Goal: Task Accomplishment & Management: Use online tool/utility

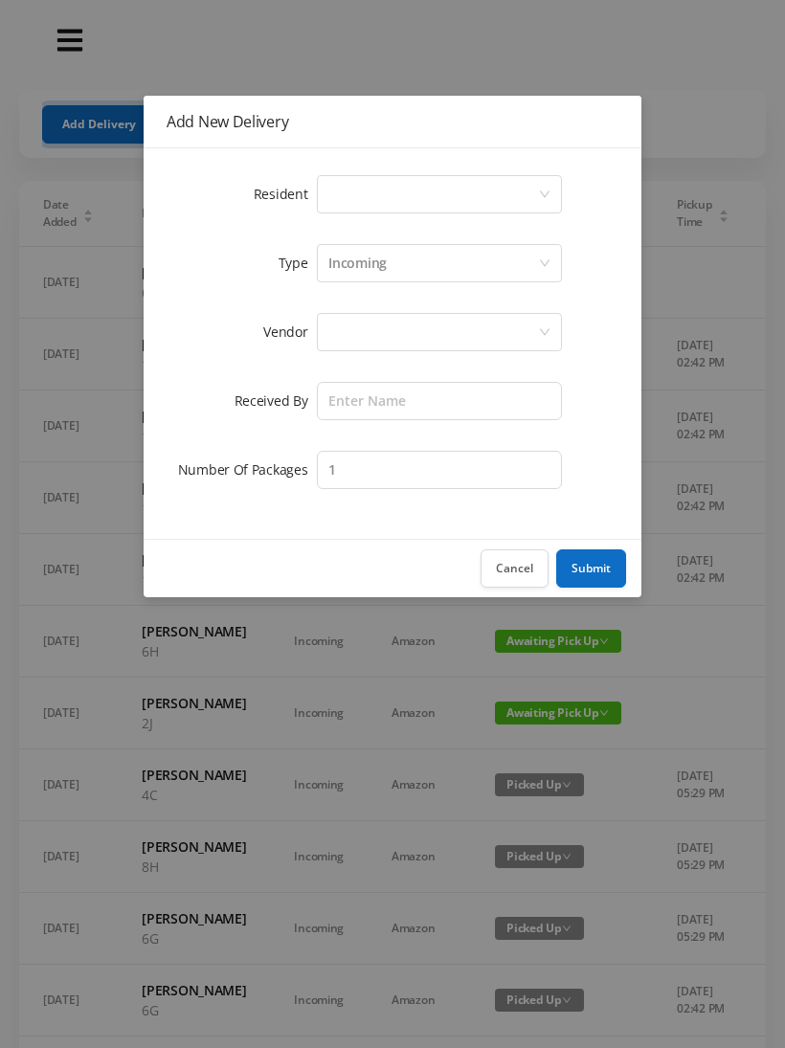
click at [387, 191] on div "Select a person" at bounding box center [433, 194] width 210 height 36
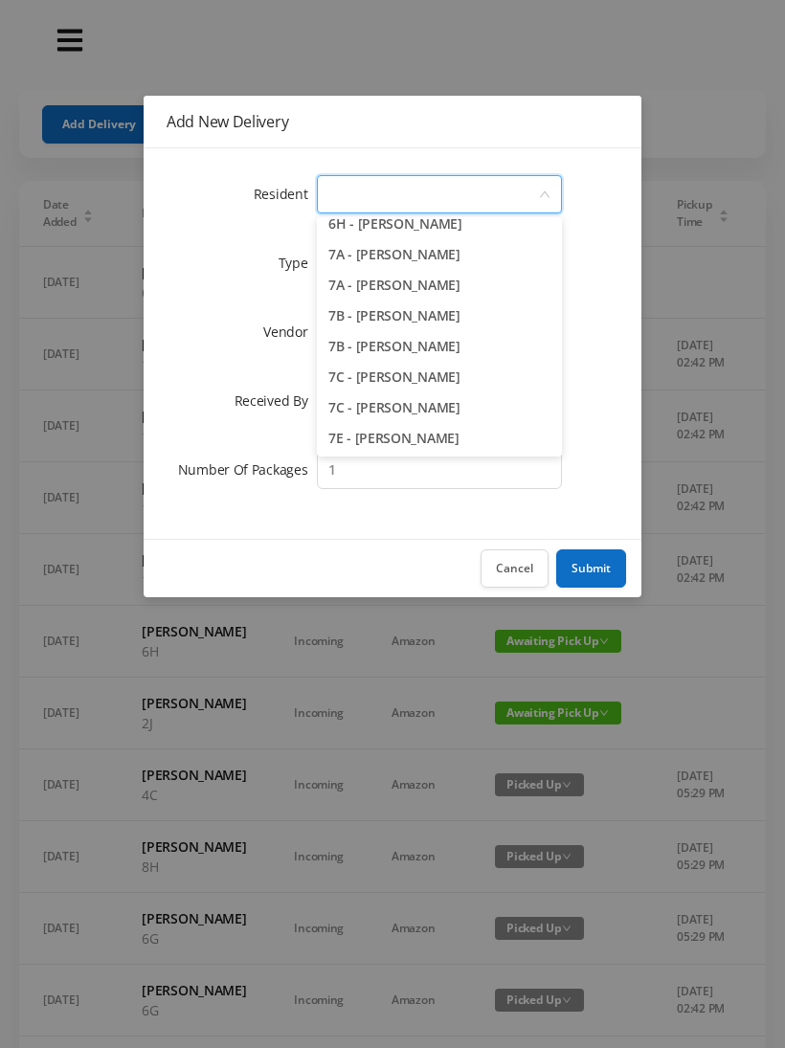
scroll to position [2214, 0]
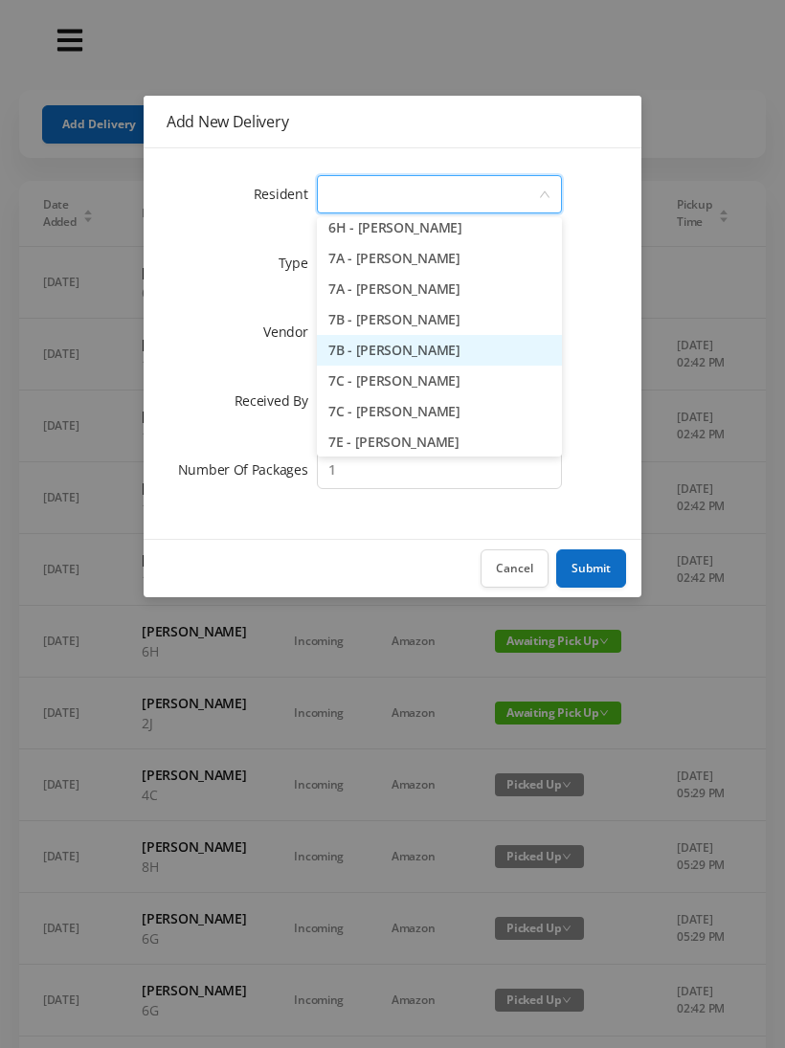
click at [480, 348] on li "7B - [PERSON_NAME]" at bounding box center [439, 350] width 245 height 31
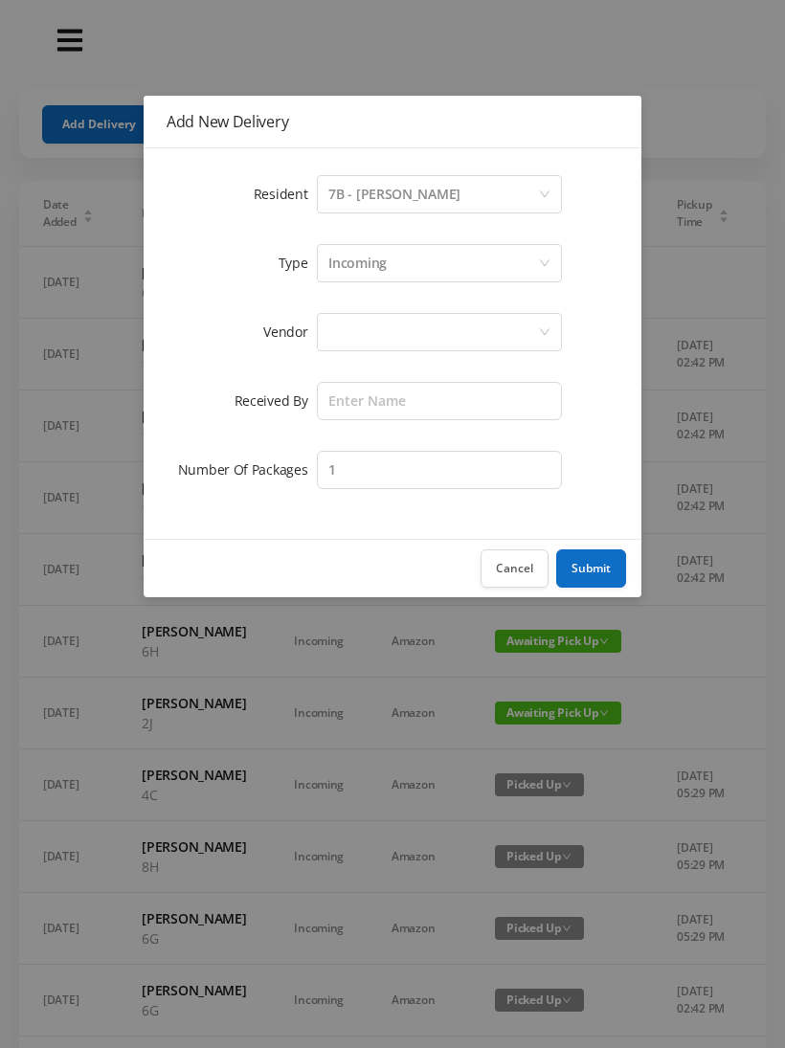
click at [377, 258] on div "Incoming" at bounding box center [357, 263] width 58 height 36
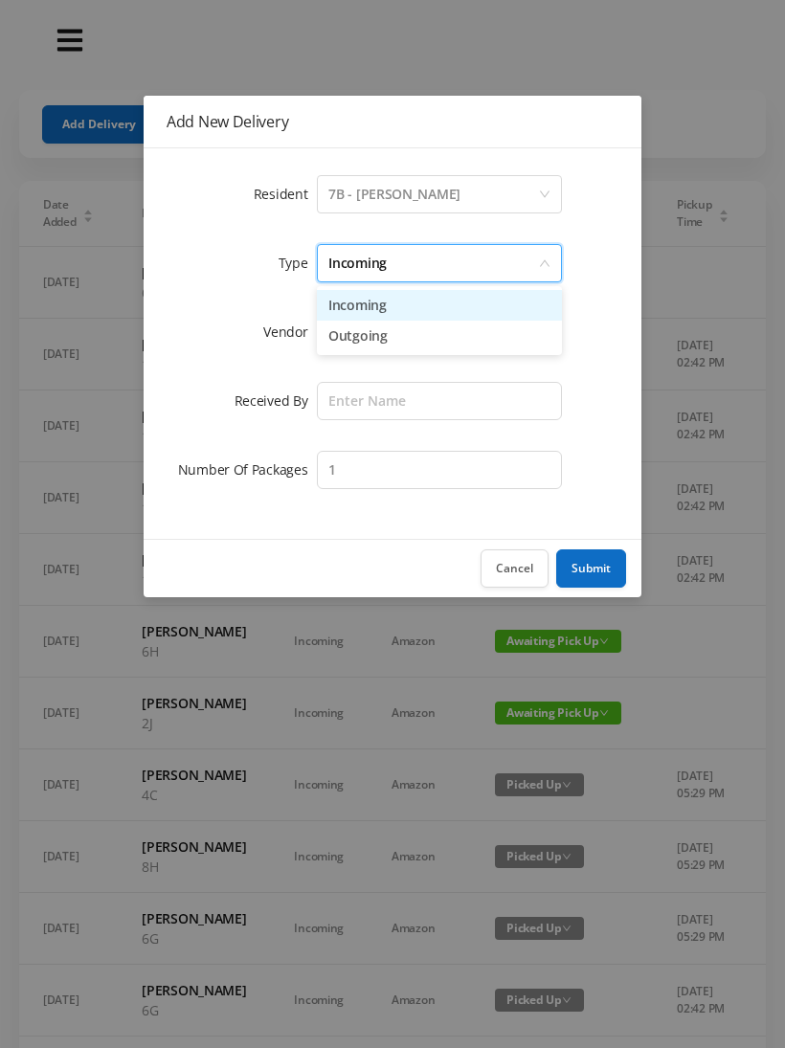
click at [383, 308] on li "Incoming" at bounding box center [439, 305] width 245 height 31
click at [370, 335] on div at bounding box center [433, 332] width 210 height 36
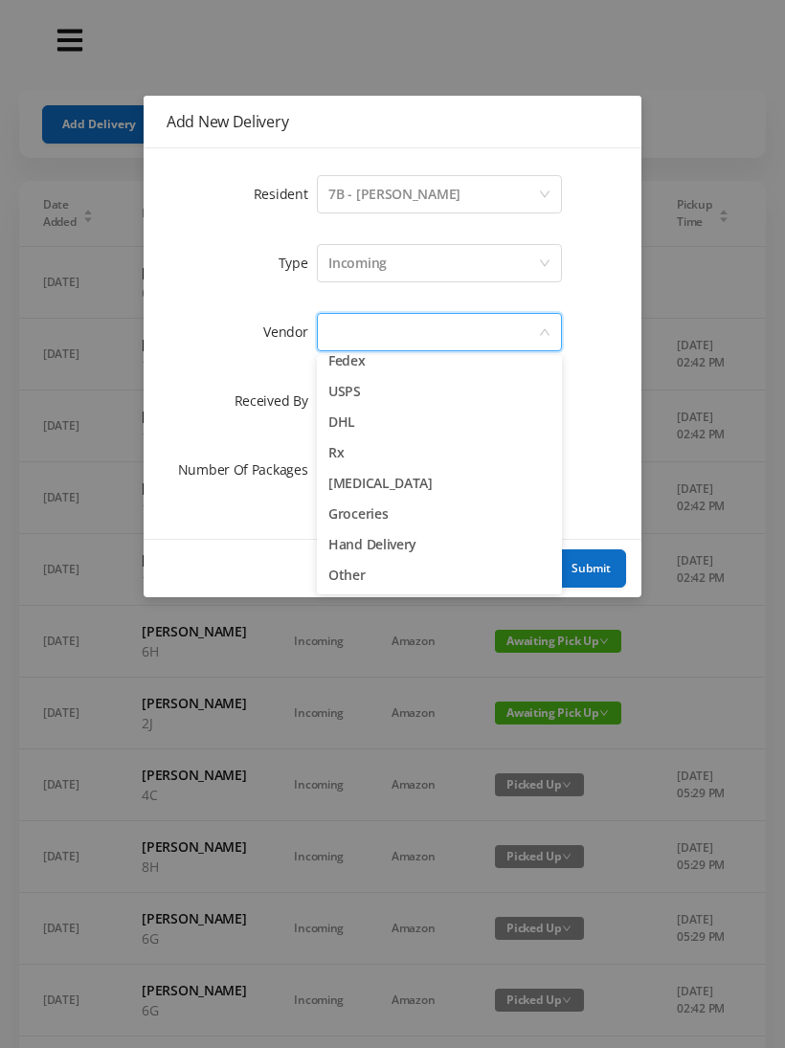
scroll to position [75, 0]
click at [351, 568] on li "Other" at bounding box center [439, 575] width 245 height 31
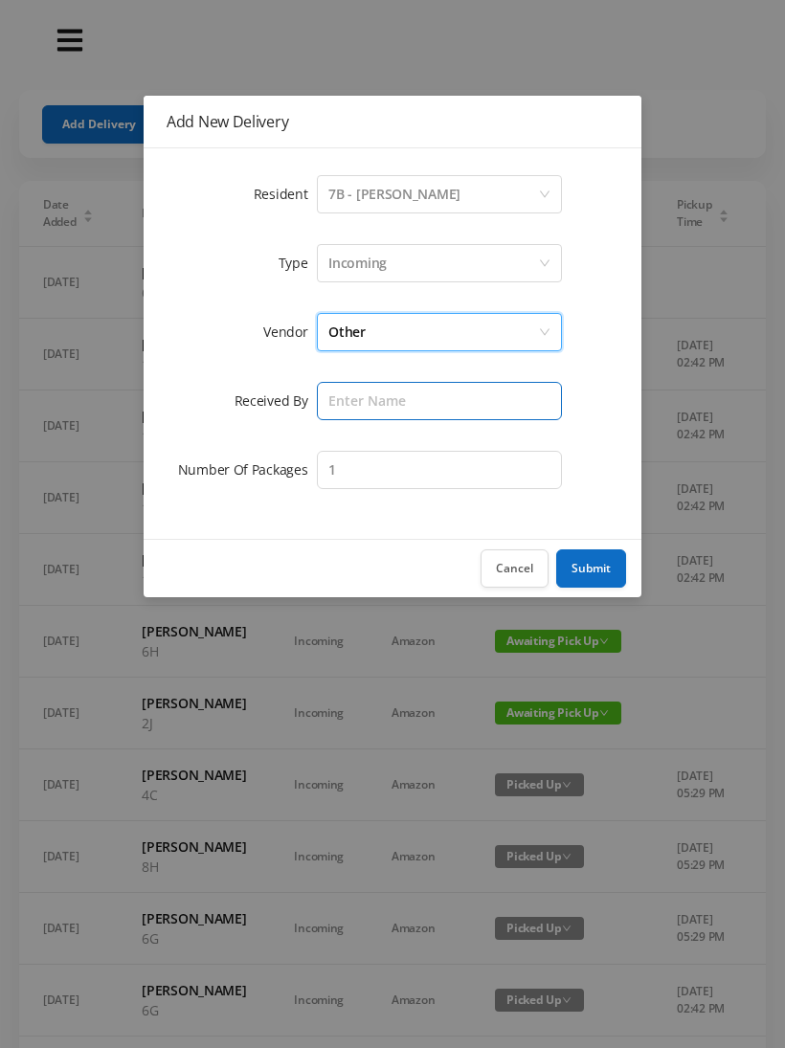
click at [362, 407] on input "text" at bounding box center [439, 401] width 245 height 38
type input "Melece"
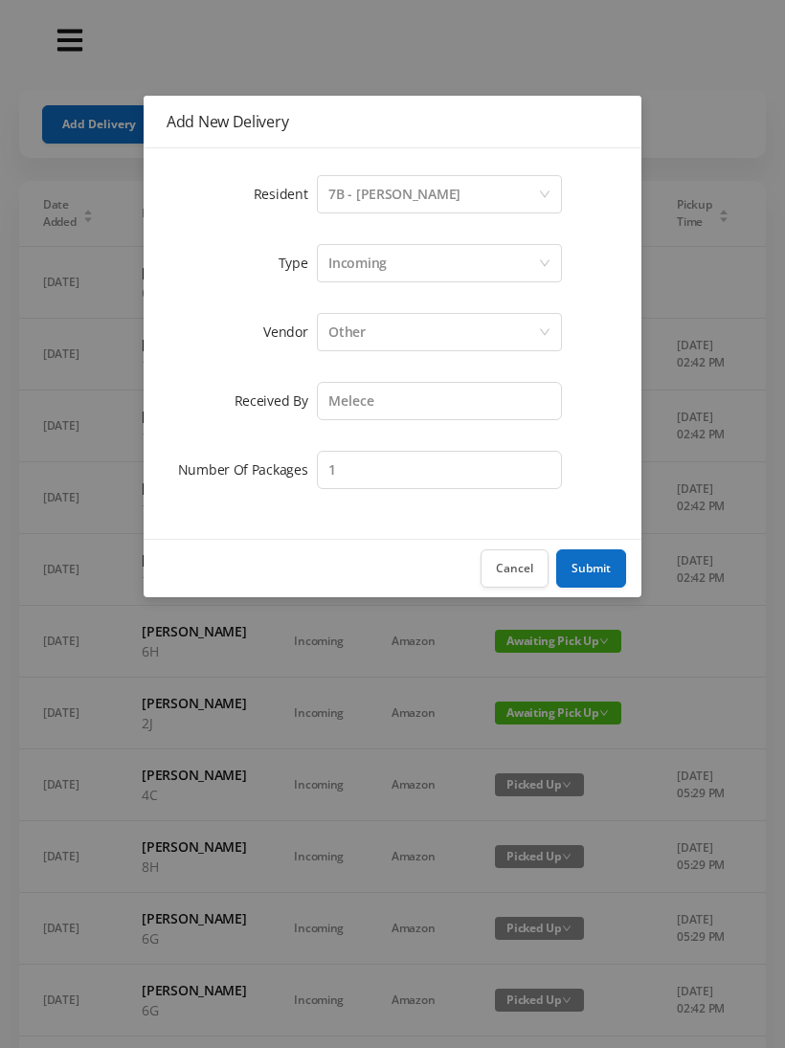
click at [592, 567] on button "Submit" at bounding box center [591, 568] width 70 height 38
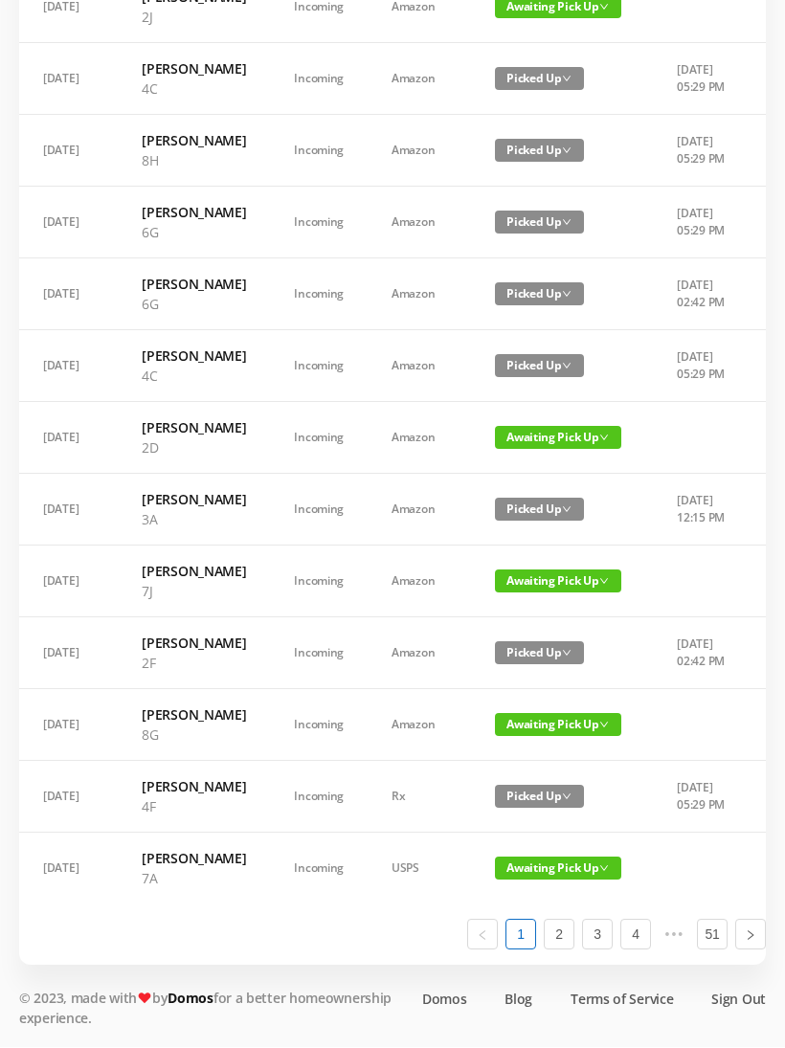
scroll to position [1145, 0]
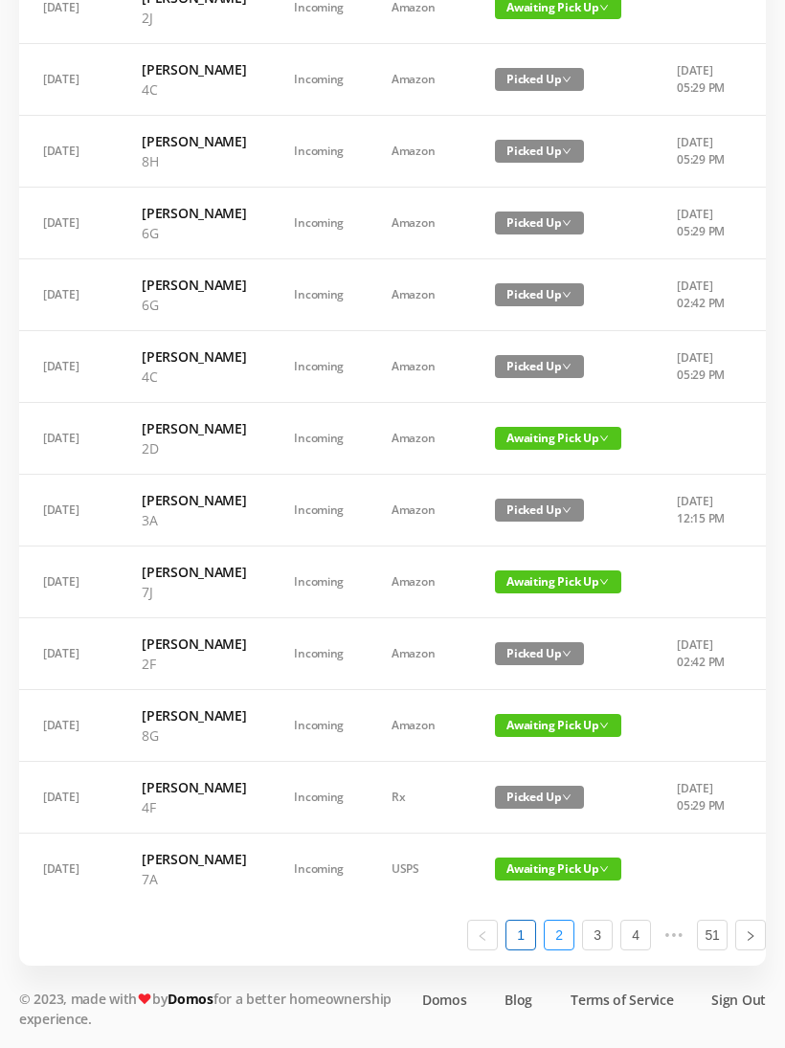
click at [557, 950] on link "2" at bounding box center [559, 935] width 29 height 29
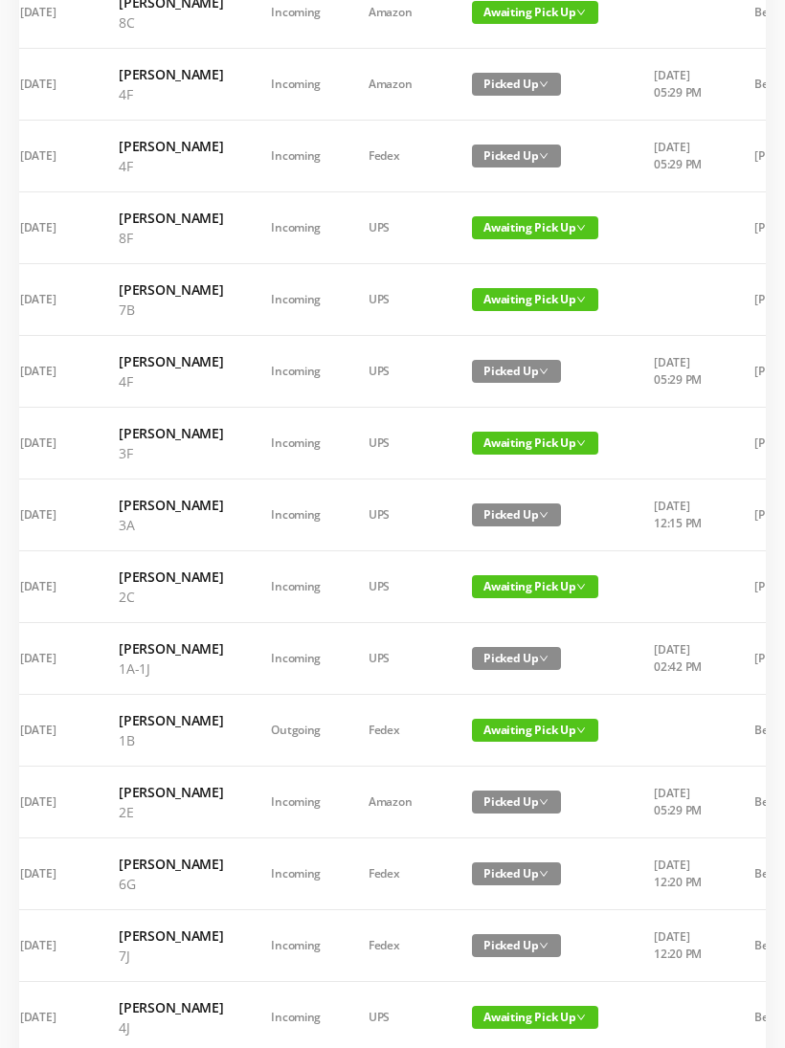
scroll to position [413, 0]
click at [524, 239] on span "Awaiting Pick Up" at bounding box center [535, 227] width 126 height 23
click at [512, 406] on link "Picked Up" at bounding box center [523, 406] width 124 height 31
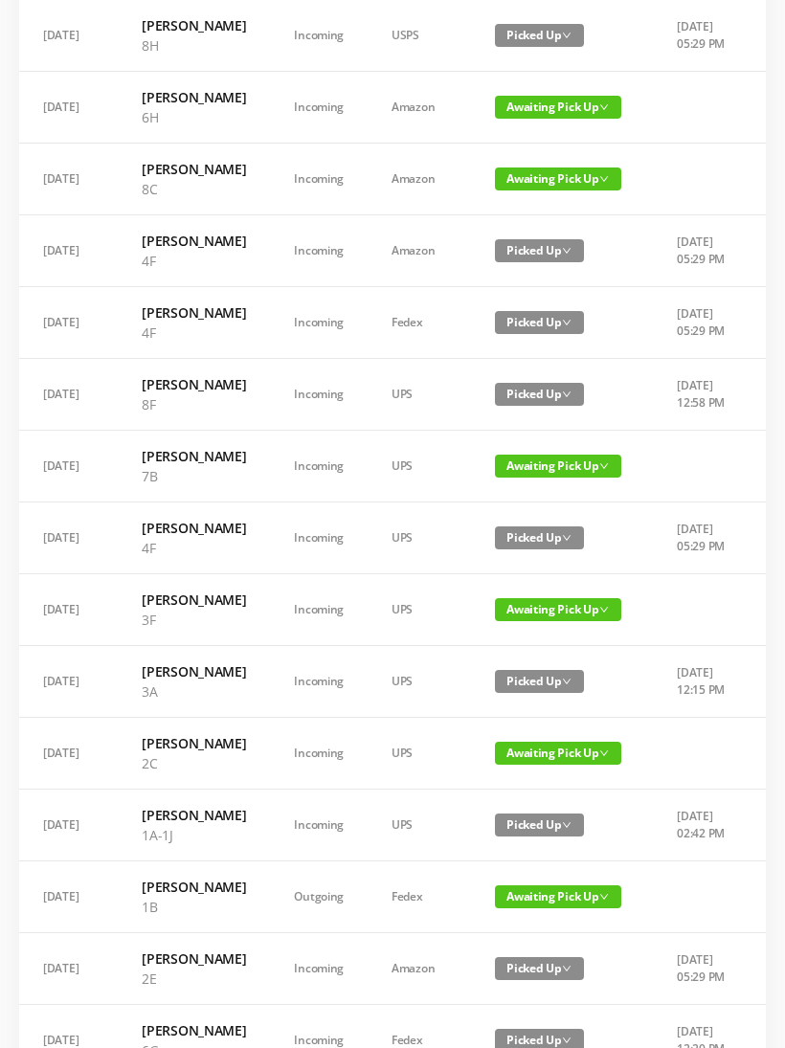
scroll to position [247, 0]
click at [548, 190] on span "Awaiting Pick Up" at bounding box center [558, 179] width 126 height 23
click at [534, 302] on link "Picked Up" at bounding box center [546, 296] width 124 height 31
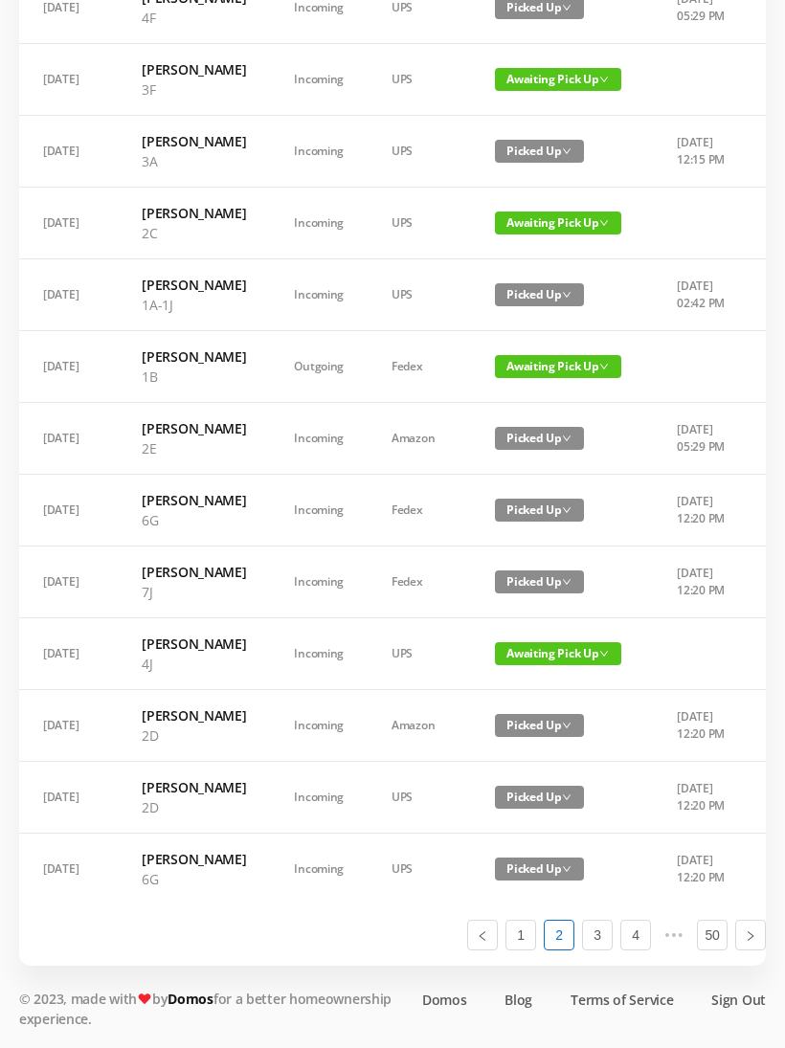
scroll to position [1044, 0]
click at [603, 950] on link "3" at bounding box center [597, 935] width 29 height 29
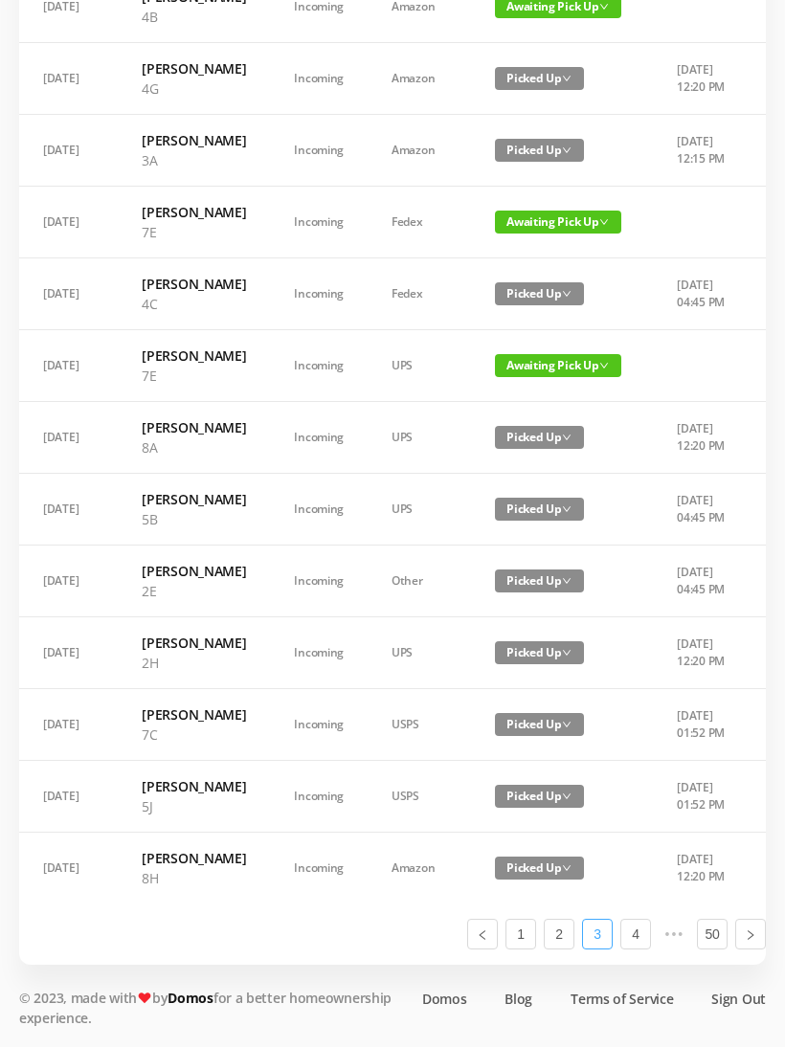
scroll to position [1105, 0]
